Goal: Task Accomplishment & Management: Manage account settings

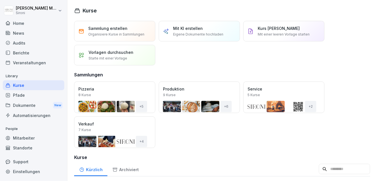
click at [20, 88] on div "Kurse" at bounding box center [33, 85] width 61 height 10
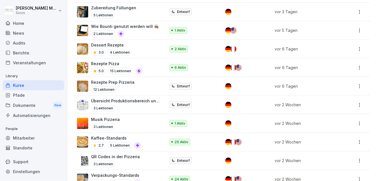
scroll to position [237, 0]
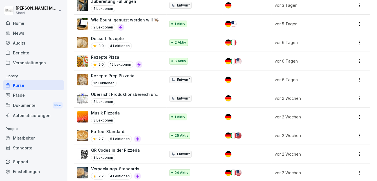
click at [118, 114] on p "Musik Pizzeria" at bounding box center [105, 113] width 29 height 6
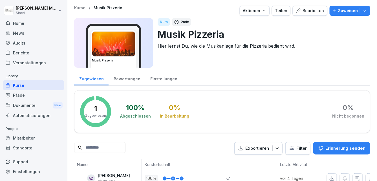
click at [284, 12] on div "Teilen" at bounding box center [281, 11] width 12 height 6
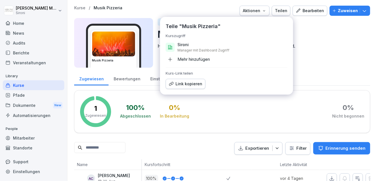
click at [284, 12] on div "Teilen" at bounding box center [281, 11] width 12 height 6
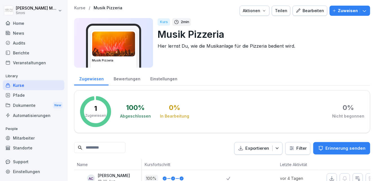
click at [122, 81] on div "Bewertungen" at bounding box center [127, 78] width 37 height 14
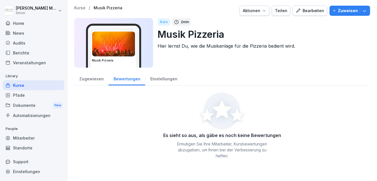
click at [80, 83] on div "Zugewiesen" at bounding box center [91, 78] width 34 height 14
click at [82, 83] on div "Zugewiesen" at bounding box center [91, 78] width 34 height 14
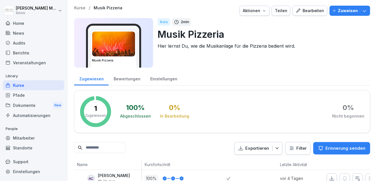
click at [287, 13] on div "Teilen" at bounding box center [281, 11] width 12 height 6
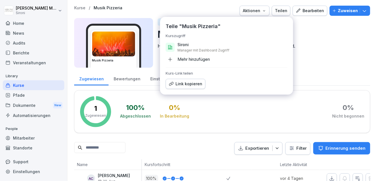
click at [192, 57] on div "Mehr hinzufügen" at bounding box center [188, 59] width 44 height 9
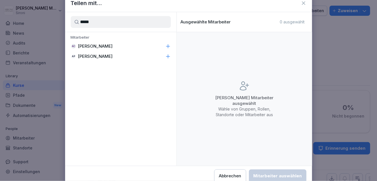
type input "*****"
click at [107, 43] on div "AC Alessandro Ciccarone" at bounding box center [120, 46] width 111 height 10
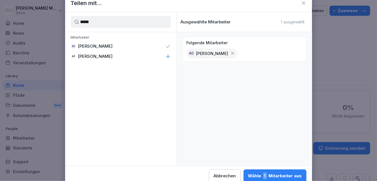
click at [279, 175] on div "Wähle 1 Mitarbeiter aus" at bounding box center [275, 175] width 54 height 7
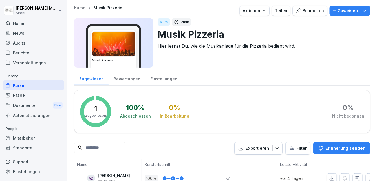
click at [20, 87] on div "Kurse" at bounding box center [33, 85] width 61 height 10
